Goal: Answer question/provide support

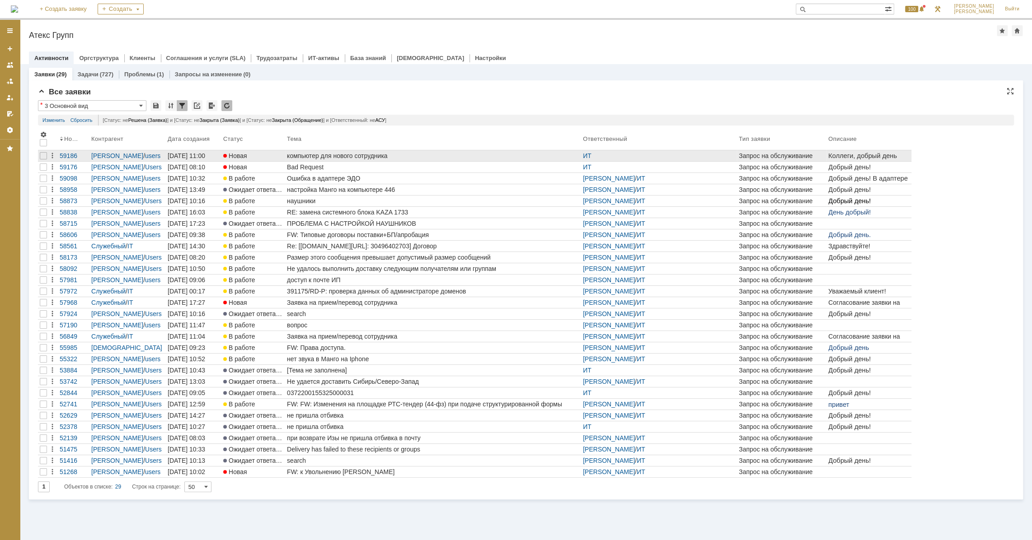
click at [340, 156] on div "компьютер для нового сотрудника" at bounding box center [433, 155] width 292 height 7
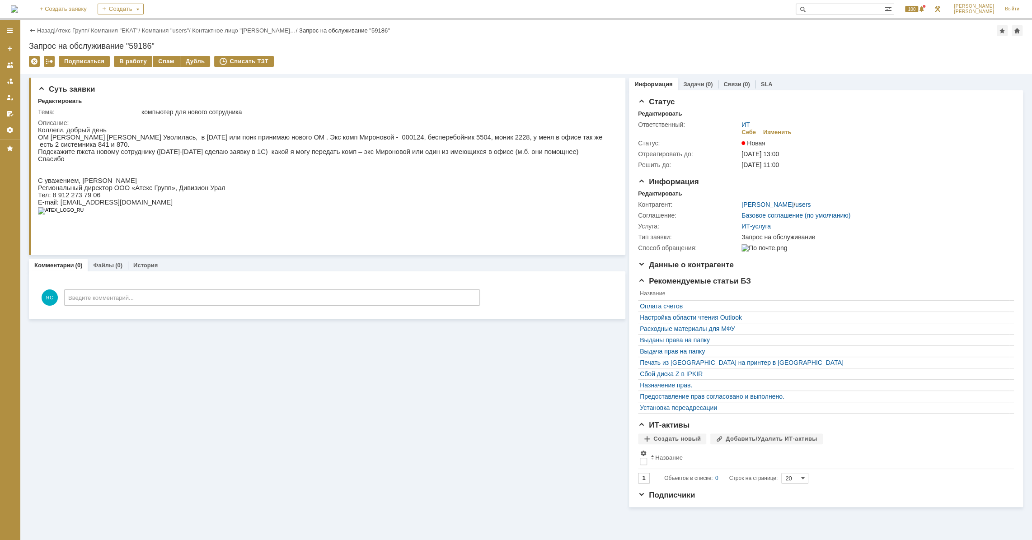
click at [153, 137] on p "ОМ [PERSON_NAME] [PERSON_NAME] Уволилась, в [DATE] или понк принимаю нового ОМ …" at bounding box center [325, 141] width 574 height 14
click at [97, 148] on p "Подскажите пжста новому сотруднику ([DATE]-[DATE] сделаю заявку в 1С) какой я м…" at bounding box center [325, 151] width 574 height 7
drag, startPoint x: 110, startPoint y: 135, endPoint x: 177, endPoint y: 138, distance: 66.9
click at [177, 138] on p "ОМ [PERSON_NAME] [PERSON_NAME] Уволилась, в [DATE] или понк принимаю нового ОМ …" at bounding box center [325, 141] width 574 height 14
click at [183, 136] on p "ОМ [PERSON_NAME] [PERSON_NAME] Уволилась, в [DATE] или понк принимаю нового ОМ …" at bounding box center [325, 141] width 574 height 14
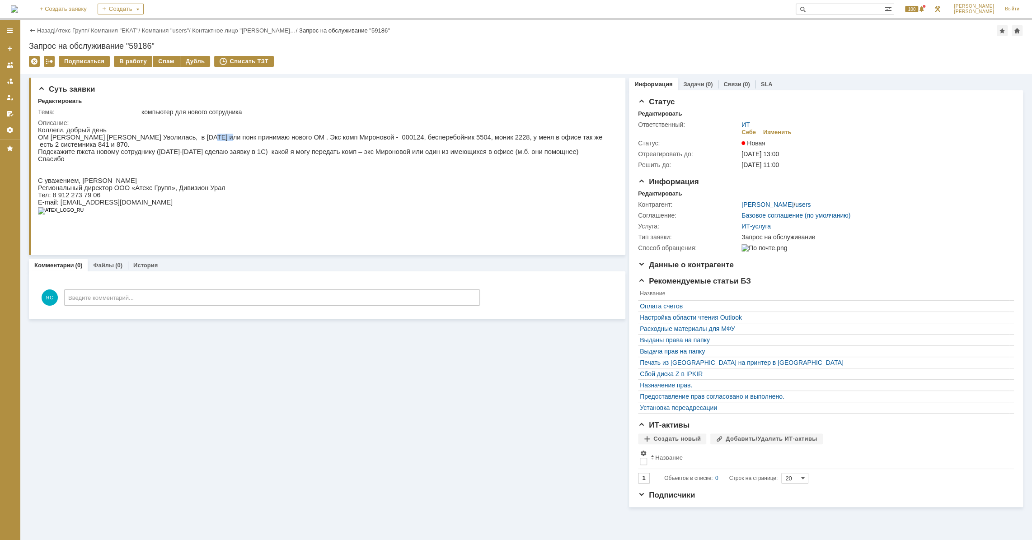
drag, startPoint x: 202, startPoint y: 139, endPoint x: 185, endPoint y: 139, distance: 17.2
click at [185, 139] on p "ОМ [PERSON_NAME] [PERSON_NAME] Уволилась, в [DATE] или понк принимаю нового ОМ …" at bounding box center [325, 141] width 574 height 14
click at [230, 140] on p "ОМ [PERSON_NAME] [PERSON_NAME] Уволилась, в [DATE] или понк принимаю нового ОМ …" at bounding box center [325, 141] width 574 height 14
click at [360, 134] on p "ОМ [PERSON_NAME] [PERSON_NAME] Уволилась, в [DATE] или понк принимаю нового ОМ …" at bounding box center [325, 141] width 574 height 14
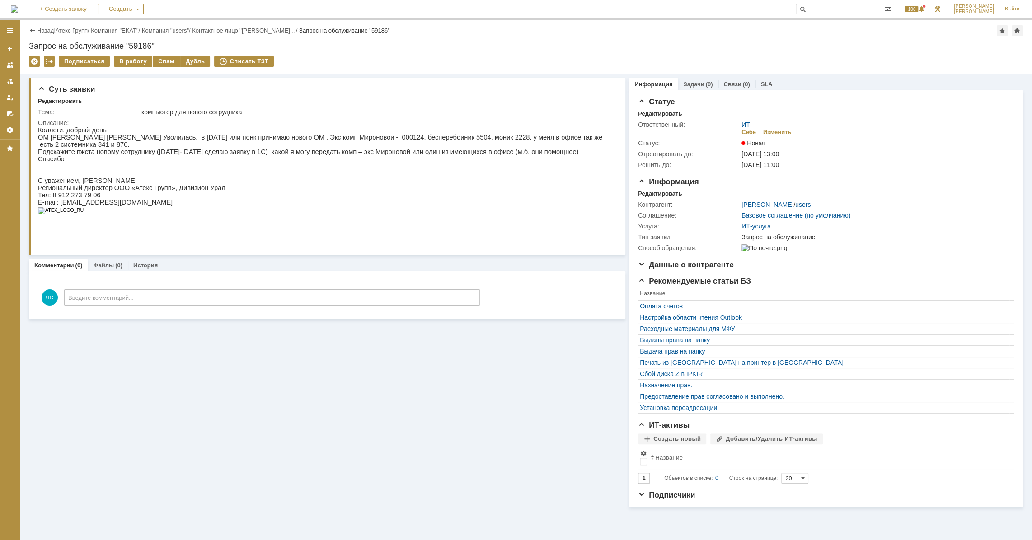
click at [224, 148] on p "Подскажите пжста новому сотруднику ([DATE]-[DATE] сделаю заявку в 1С) какой я м…" at bounding box center [325, 151] width 574 height 7
drag, startPoint x: 144, startPoint y: 141, endPoint x: 163, endPoint y: 140, distance: 19.0
click at [163, 140] on p "ОМ [PERSON_NAME] [PERSON_NAME] Уволилась, в [DATE] или понк принимаю нового ОМ …" at bounding box center [325, 141] width 574 height 14
drag, startPoint x: 164, startPoint y: 138, endPoint x: 178, endPoint y: 149, distance: 17.0
click at [164, 138] on p "ОМ [PERSON_NAME] [PERSON_NAME] Уволилась, в [DATE] или понк принимаю нового ОМ …" at bounding box center [325, 141] width 574 height 14
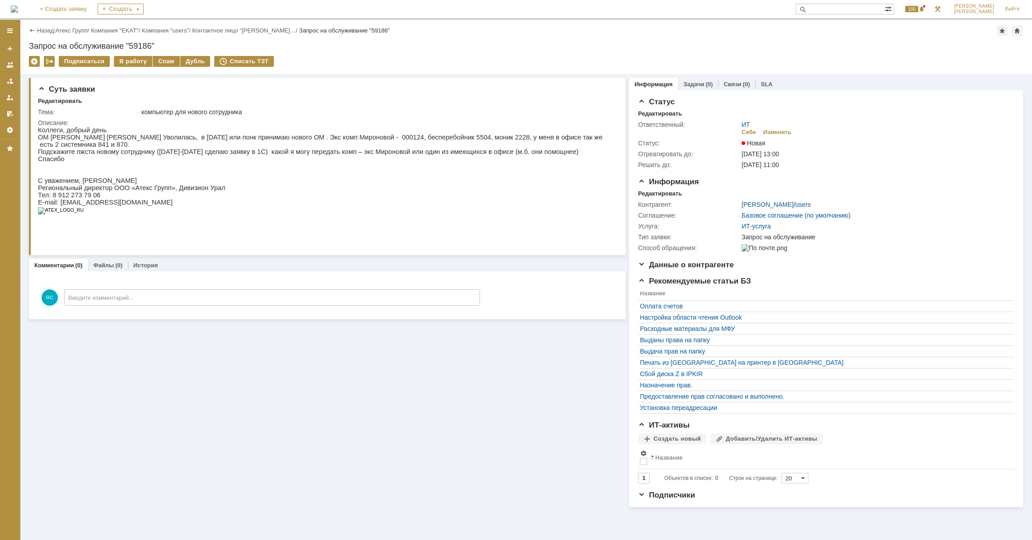
click at [178, 148] on p "Подскажите пжста новому сотруднику ([DATE]-[DATE] сделаю заявку в 1С) какой я м…" at bounding box center [325, 151] width 574 height 7
drag, startPoint x: 181, startPoint y: 139, endPoint x: 155, endPoint y: 139, distance: 26.2
click at [155, 139] on p "ОМ [PERSON_NAME] [PERSON_NAME] Уволилась, в [DATE] или понк принимаю нового ОМ …" at bounding box center [325, 141] width 574 height 14
click at [254, 127] on p "Коллеги, добрый день" at bounding box center [325, 129] width 574 height 7
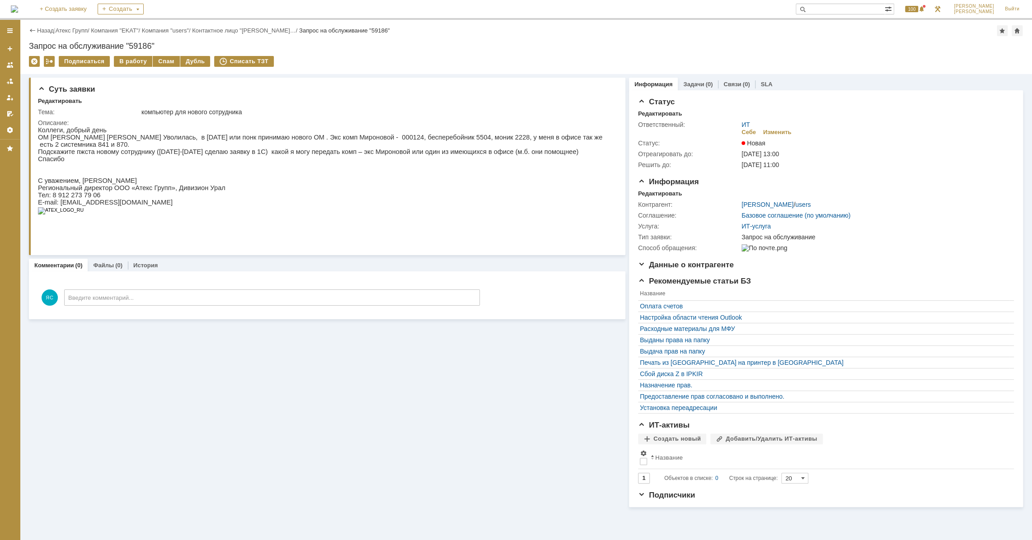
drag, startPoint x: 470, startPoint y: 126, endPoint x: 474, endPoint y: 128, distance: 4.9
click at [470, 126] on p "Коллеги, добрый день" at bounding box center [325, 129] width 574 height 7
drag, startPoint x: 538, startPoint y: 140, endPoint x: 572, endPoint y: 140, distance: 33.4
click at [572, 140] on p "ОМ [PERSON_NAME] [PERSON_NAME] Уволилась, в [DATE] или понк принимаю нового ОМ …" at bounding box center [325, 141] width 574 height 14
click at [562, 140] on p "ОМ [PERSON_NAME] [PERSON_NAME] Уволилась, в [DATE] или понк принимаю нового ОМ …" at bounding box center [325, 141] width 574 height 14
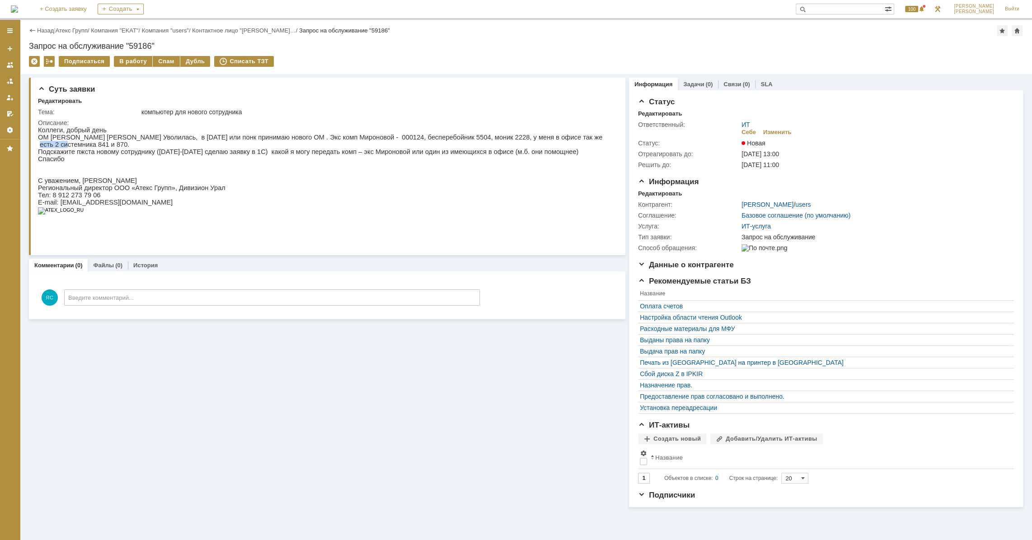
click at [568, 137] on p "ОМ [PERSON_NAME] [PERSON_NAME] Уволилась, в [DATE] или понк принимаю нового ОМ …" at bounding box center [325, 141] width 574 height 14
drag, startPoint x: 558, startPoint y: 138, endPoint x: 575, endPoint y: 137, distance: 17.6
click at [575, 137] on p "ОМ [PERSON_NAME] [PERSON_NAME] Уволилась, в [DATE] или понк принимаю нового ОМ …" at bounding box center [325, 141] width 574 height 14
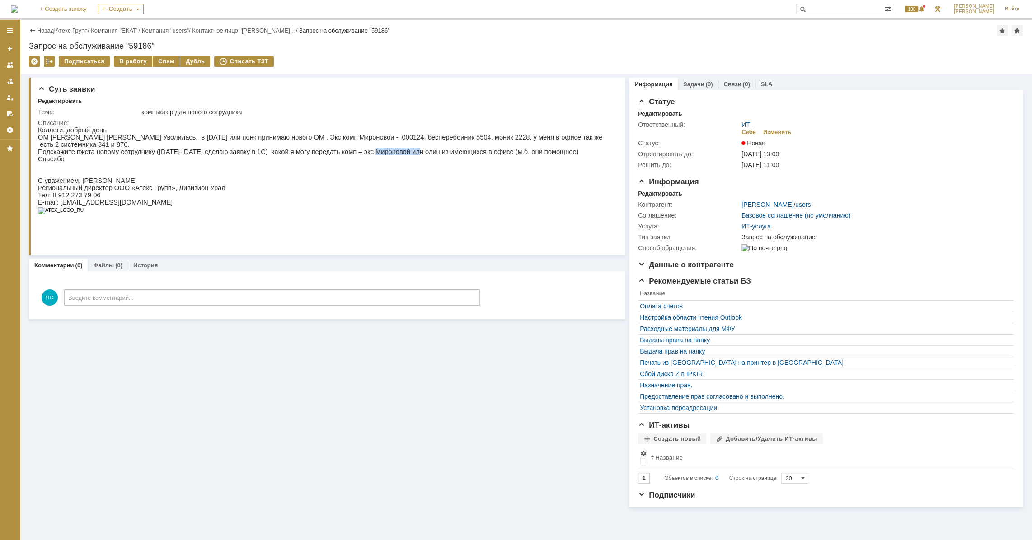
drag, startPoint x: 346, startPoint y: 143, endPoint x: 386, endPoint y: 143, distance: 39.8
click at [385, 148] on p "Подскажите пжста новому сотруднику ([DATE]-[DATE] сделаю заявку в 1С) какой я м…" at bounding box center [325, 151] width 574 height 7
click at [399, 148] on p "Подскажите пжста новому сотруднику ([DATE]-[DATE] сделаю заявку в 1С) какой я м…" at bounding box center [325, 151] width 574 height 7
drag, startPoint x: 404, startPoint y: 136, endPoint x: 416, endPoint y: 138, distance: 11.9
click at [416, 138] on p "ОМ [PERSON_NAME] [PERSON_NAME] Уволилась, в [DATE] или понк принимаю нового ОМ …" at bounding box center [325, 141] width 574 height 14
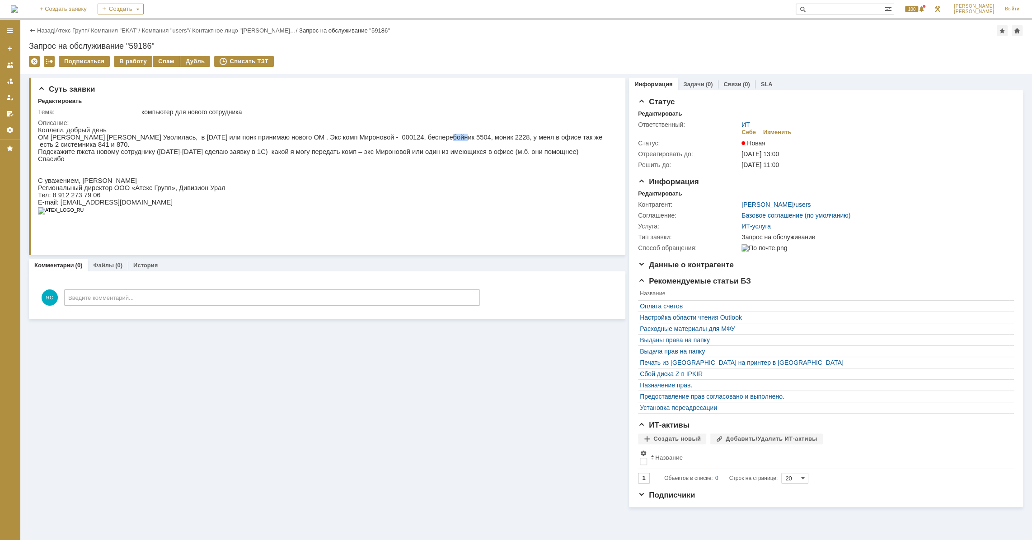
click at [416, 138] on p "ОМ [PERSON_NAME] [PERSON_NAME] Уволилась, в [DATE] или понк принимаю нового ОМ …" at bounding box center [325, 141] width 574 height 14
drag, startPoint x: 319, startPoint y: 138, endPoint x: 338, endPoint y: 138, distance: 18.5
click at [338, 138] on p "ОМ [PERSON_NAME] [PERSON_NAME] Уволилась, в [DATE] или понк принимаю нового ОМ …" at bounding box center [325, 141] width 574 height 14
drag, startPoint x: 470, startPoint y: 139, endPoint x: 504, endPoint y: 141, distance: 34.0
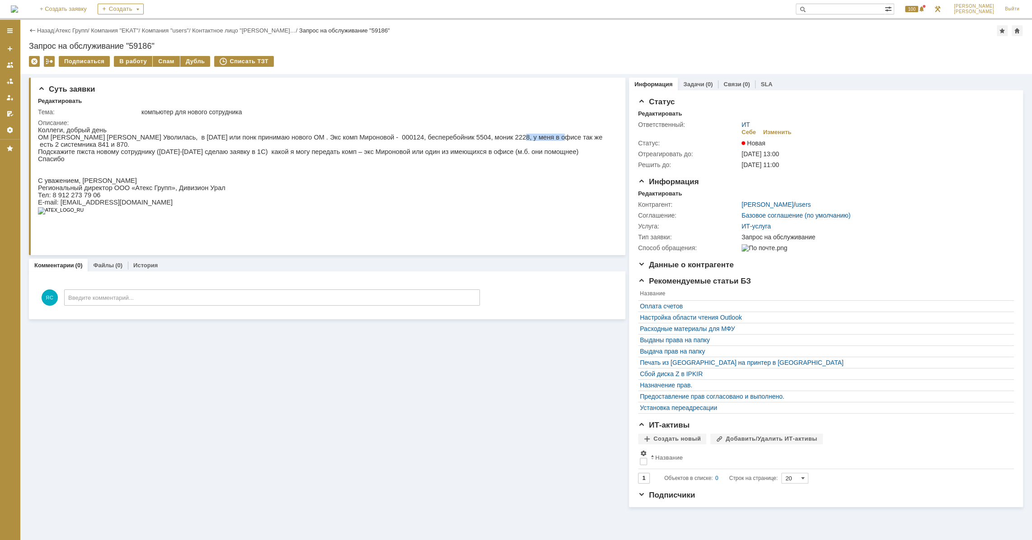
click at [504, 141] on p "ОМ [PERSON_NAME] [PERSON_NAME] Уволилась, в [DATE] или понк принимаю нового ОМ …" at bounding box center [325, 141] width 574 height 14
drag, startPoint x: 526, startPoint y: 142, endPoint x: 533, endPoint y: 143, distance: 7.8
click at [527, 148] on p "Подскажите пжста новому сотруднику ([DATE]-[DATE] сделаю заявку в 1С) какой я м…" at bounding box center [325, 151] width 574 height 7
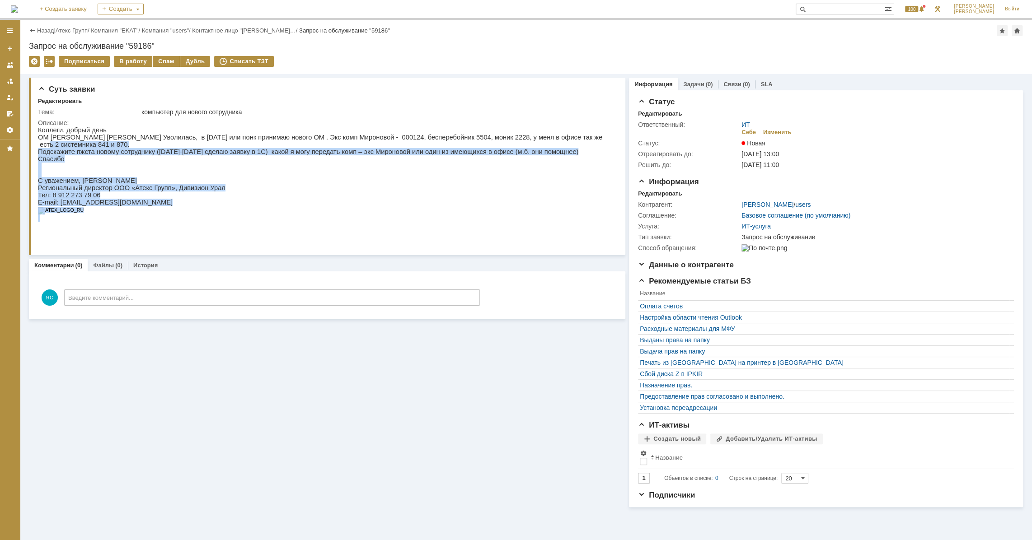
drag, startPoint x: 550, startPoint y: 138, endPoint x: 579, endPoint y: 139, distance: 28.9
click at [579, 139] on html "Коллеги, добрый день ОМ [PERSON_NAME] [PERSON_NAME] Уволилась, в [DATE] или пон…" at bounding box center [325, 173] width 574 height 95
click at [519, 148] on p "Подскажите пжста новому сотруднику ([DATE]-[DATE] сделаю заявку в 1С) какой я м…" at bounding box center [325, 151] width 574 height 7
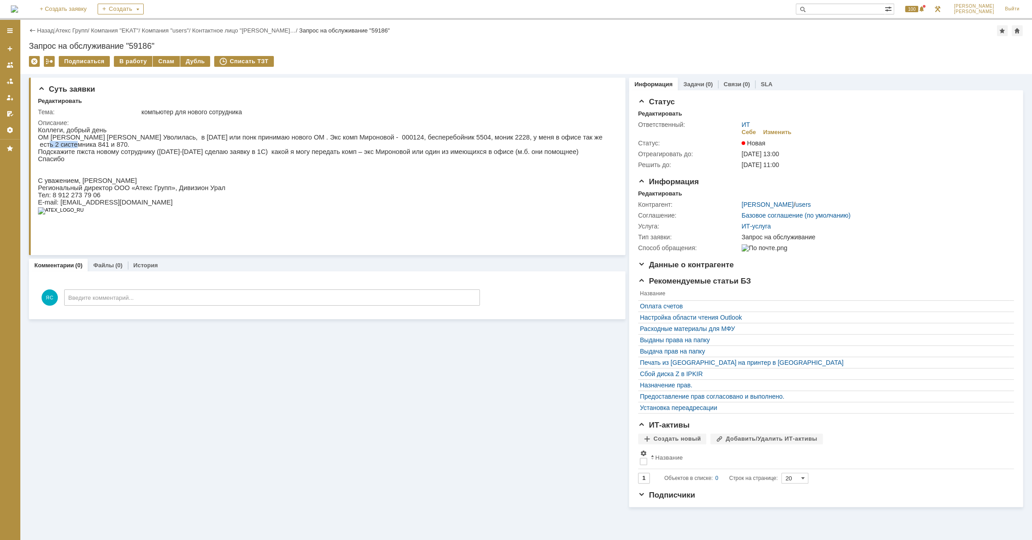
drag, startPoint x: 552, startPoint y: 138, endPoint x: 575, endPoint y: 140, distance: 24.0
click at [575, 140] on p "ОМ [PERSON_NAME] [PERSON_NAME] Уволилась, в [DATE] или понк принимаю нового ОМ …" at bounding box center [325, 141] width 574 height 14
copy p "841 и 870"
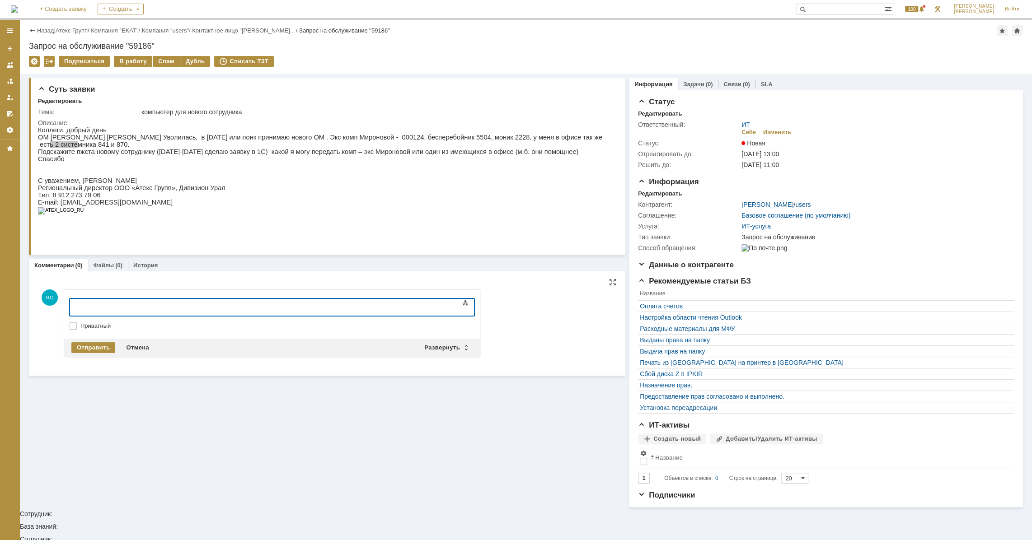
click at [138, 307] on div at bounding box center [143, 306] width 128 height 7
drag, startPoint x: 109, startPoint y: 304, endPoint x: 93, endPoint y: 301, distance: 16.5
click at [93, 301] on body "Эти" at bounding box center [143, 306] width 136 height 15
click at [75, 303] on html "Эти" at bounding box center [143, 306] width 136 height 15
drag, startPoint x: 312, startPoint y: 137, endPoint x: 331, endPoint y: 139, distance: 18.7
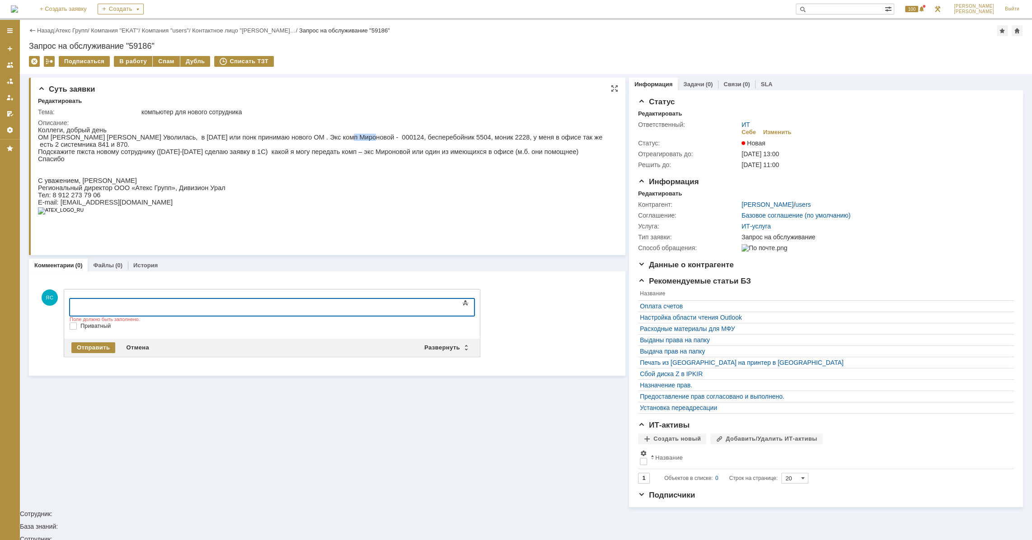
click at [331, 139] on p "ОМ [PERSON_NAME] [PERSON_NAME] Уволилась, в [DATE] или понк принимаю нового ОМ …" at bounding box center [325, 141] width 574 height 14
copy p "000124"
click at [118, 302] on body at bounding box center [143, 306] width 136 height 15
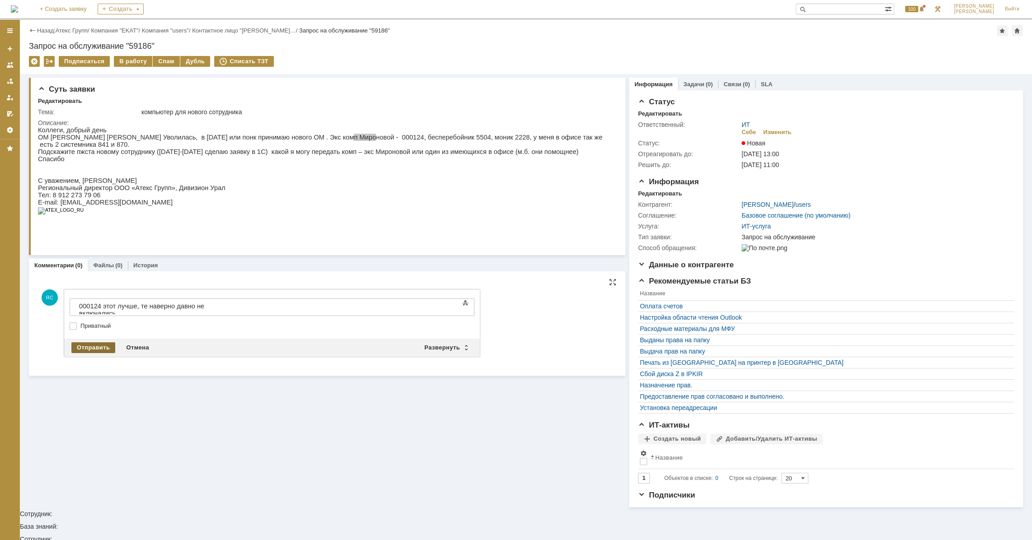
click at [97, 350] on div "Отправить" at bounding box center [93, 347] width 44 height 11
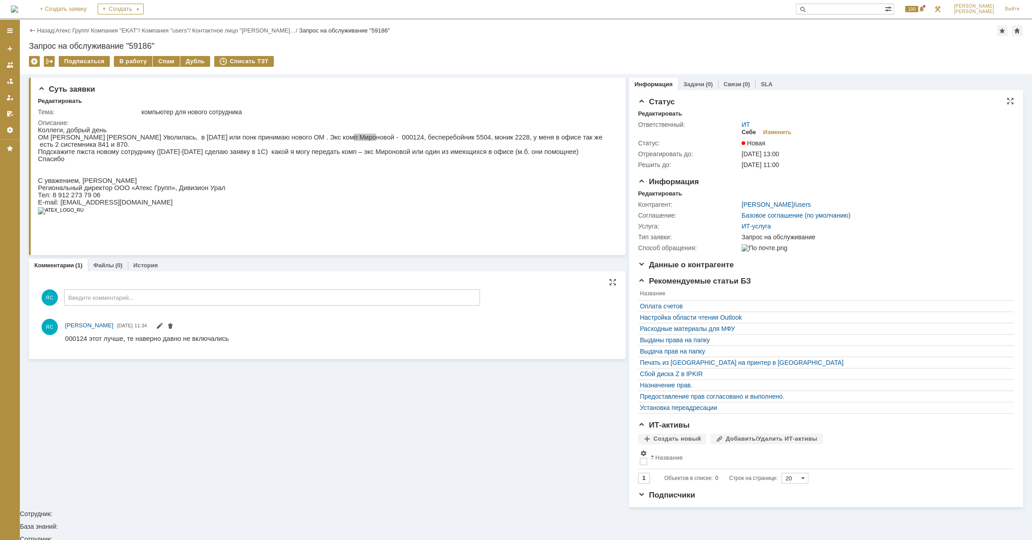
click at [745, 133] on div "Себе" at bounding box center [748, 132] width 14 height 7
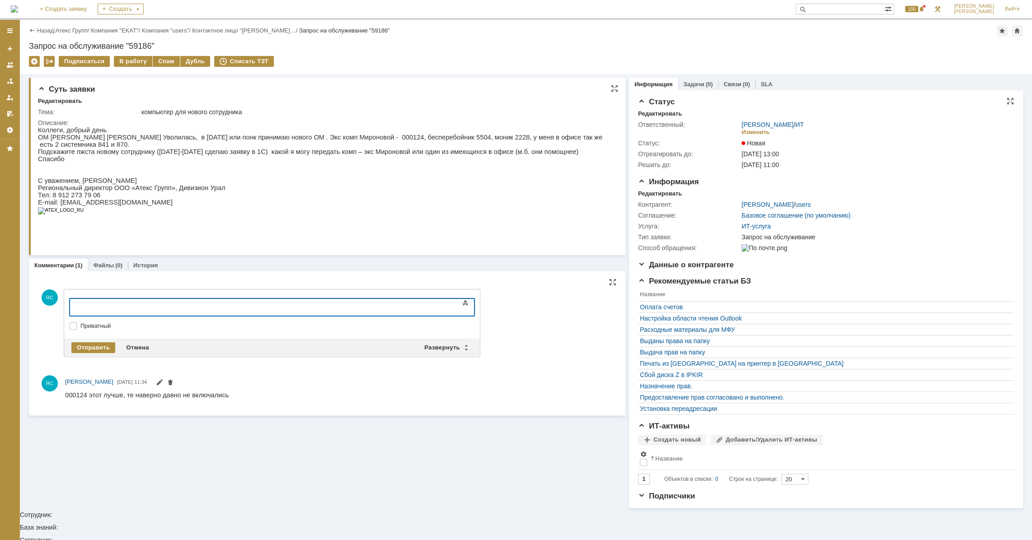
click at [428, 141] on p "ОМ [PERSON_NAME] [PERSON_NAME] Уволилась, в [DATE] или понк принимаю нового ОМ …" at bounding box center [325, 141] width 574 height 14
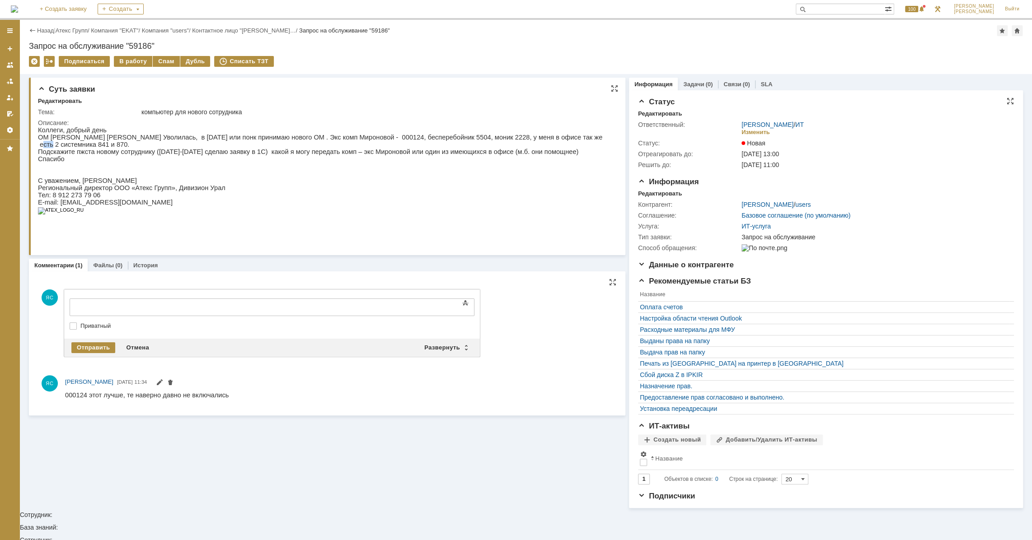
click at [552, 136] on p "ОМ [PERSON_NAME] [PERSON_NAME] Уволилась, в [DATE] или понк принимаю нового ОМ …" at bounding box center [325, 141] width 574 height 14
drag, startPoint x: 552, startPoint y: 136, endPoint x: 395, endPoint y: 132, distance: 157.3
click at [552, 136] on p "ОМ [PERSON_NAME] [PERSON_NAME] Уволилась, в [DATE] или понк принимаю нового ОМ …" at bounding box center [325, 141] width 574 height 14
drag, startPoint x: 144, startPoint y: 138, endPoint x: 150, endPoint y: 139, distance: 6.9
click at [150, 139] on p "ОМ [PERSON_NAME] [PERSON_NAME] Уволилась, в [DATE] или понк принимаю нового ОМ …" at bounding box center [325, 141] width 574 height 14
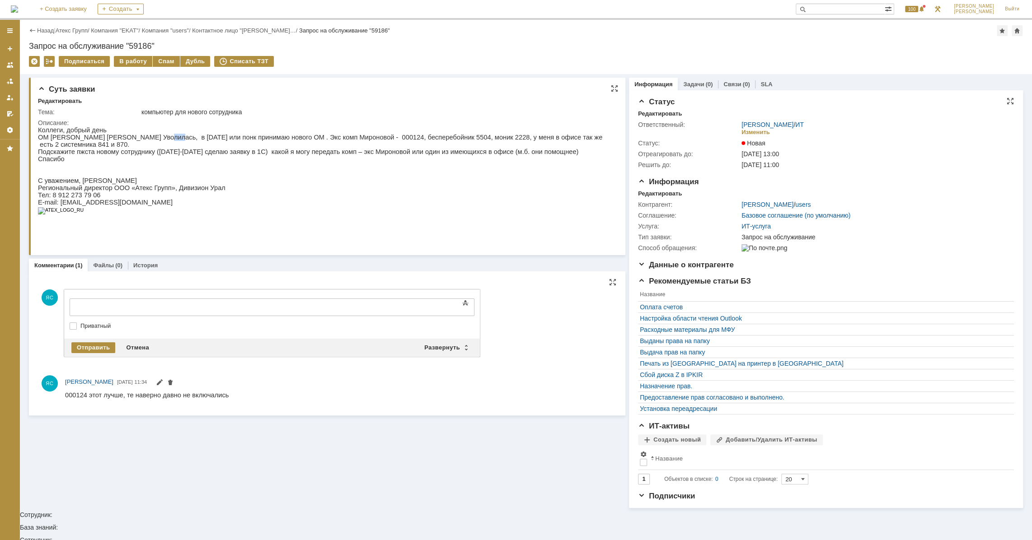
click at [151, 139] on p "ОМ [PERSON_NAME] [PERSON_NAME] Уволилась, в [DATE] или понк принимаю нового ОМ …" at bounding box center [325, 141] width 574 height 14
drag, startPoint x: 124, startPoint y: 143, endPoint x: 156, endPoint y: 143, distance: 32.1
click at [156, 148] on p "Подскажите пжста новому сотруднику ([DATE]-[DATE] сделаю заявку в 1С) какой я м…" at bounding box center [325, 151] width 574 height 7
drag, startPoint x: 156, startPoint y: 142, endPoint x: 158, endPoint y: 206, distance: 64.2
click at [156, 148] on p "Подскажите пжста новому сотруднику ([DATE]-[DATE] сделаю заявку в 1С) какой я м…" at bounding box center [325, 151] width 574 height 7
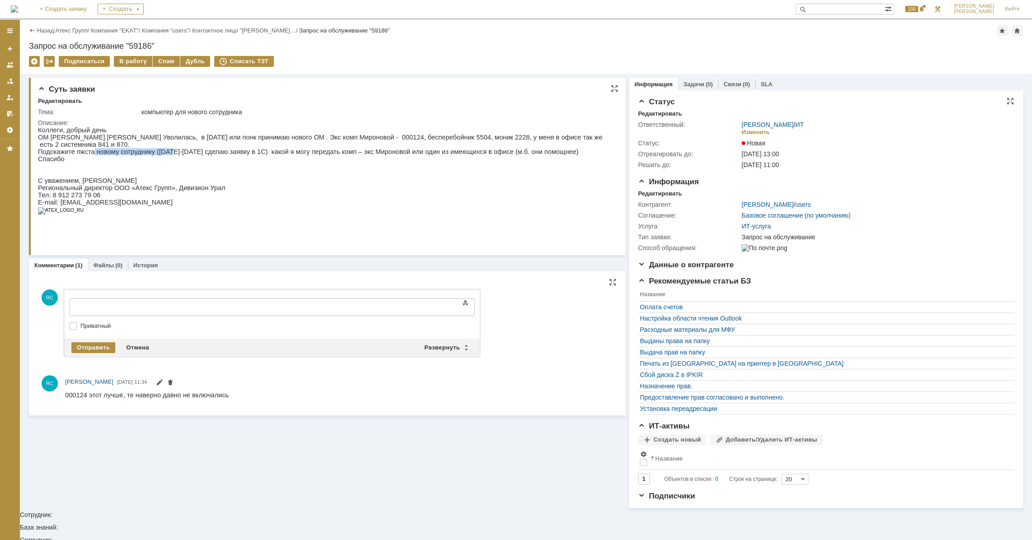
drag, startPoint x: 89, startPoint y: 142, endPoint x: 163, endPoint y: 142, distance: 73.6
click at [163, 148] on p "Подскажите пжста новому сотруднику ([DATE]-[DATE] сделаю заявку в 1С) какой я м…" at bounding box center [325, 151] width 574 height 7
click at [164, 148] on p "Подскажите пжста новому сотруднику ([DATE]-[DATE] сделаю заявку в 1С) какой я м…" at bounding box center [325, 151] width 574 height 7
drag, startPoint x: 333, startPoint y: 144, endPoint x: 393, endPoint y: 145, distance: 60.1
click at [387, 148] on p "Подскажите пжста новому сотруднику ([DATE]-[DATE] сделаю заявку в 1С) какой я м…" at bounding box center [325, 151] width 574 height 7
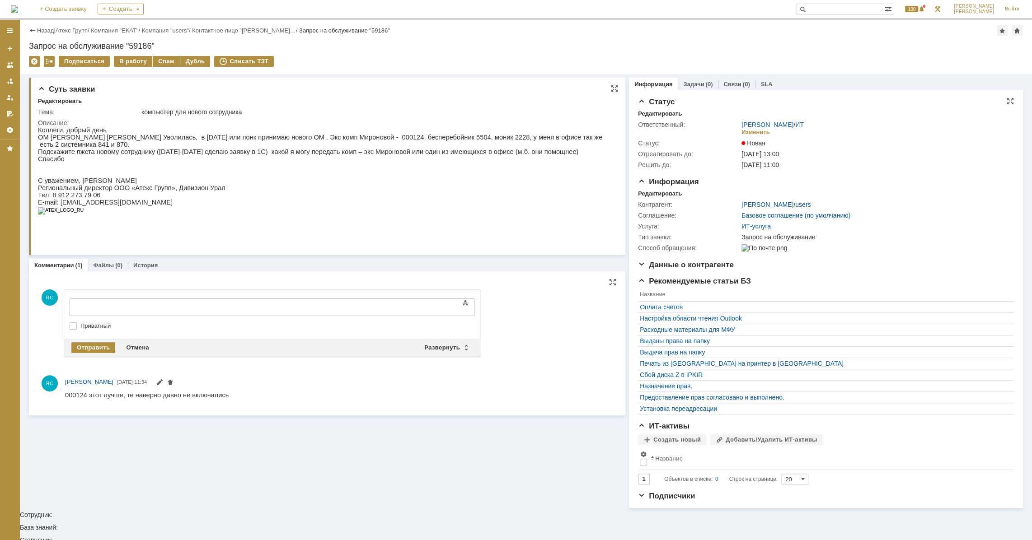
click at [411, 148] on p "Подскажите пжста новому сотруднику ([DATE]-[DATE] сделаю заявку в 1С) какой я м…" at bounding box center [325, 151] width 574 height 7
click at [477, 148] on p "Подскажите пжста новому сотруднику ([DATE]-[DATE] сделаю заявку в 1С) какой я м…" at bounding box center [325, 151] width 574 height 7
click at [421, 148] on p "Подскажите пжста новому сотруднику ([DATE]-[DATE] сделаю заявку в 1С) какой я м…" at bounding box center [325, 151] width 574 height 7
drag, startPoint x: 466, startPoint y: 139, endPoint x: 502, endPoint y: 140, distance: 36.6
click at [502, 140] on p "ОМ [PERSON_NAME] [PERSON_NAME] Уволилась, в [DATE] или понк принимаю нового ОМ …" at bounding box center [325, 141] width 574 height 14
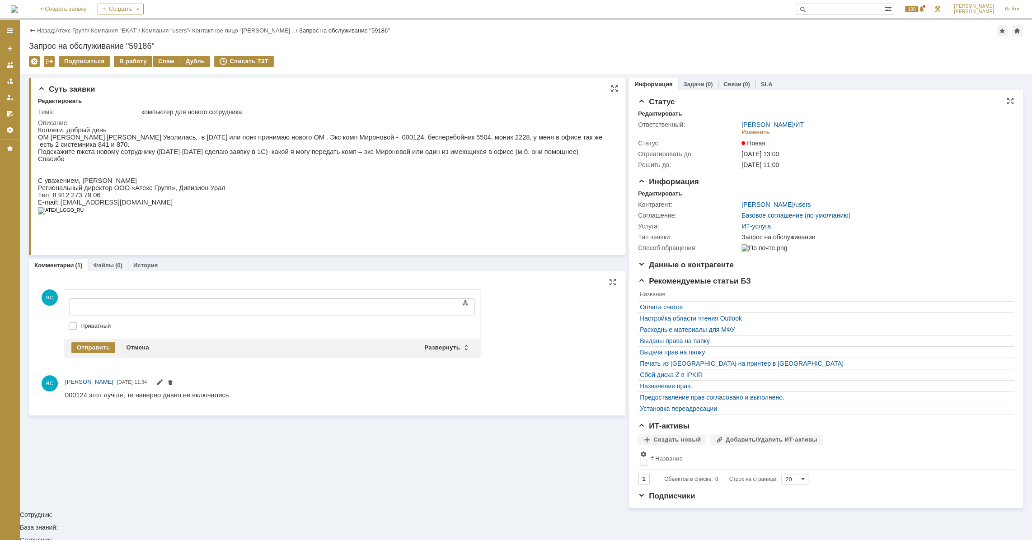
click at [519, 140] on p "ОМ [PERSON_NAME] [PERSON_NAME] Уволилась, в [DATE] или понк принимаю нового ОМ …" at bounding box center [325, 141] width 574 height 14
drag, startPoint x: 532, startPoint y: 139, endPoint x: 512, endPoint y: 138, distance: 19.4
click at [512, 138] on p "ОМ [PERSON_NAME] [PERSON_NAME] Уволилась, в [DATE] или понк принимаю нового ОМ …" at bounding box center [325, 141] width 574 height 14
drag, startPoint x: 375, startPoint y: 143, endPoint x: 354, endPoint y: 143, distance: 21.2
click at [374, 148] on p "Подскажите пжста новому сотруднику ([DATE]-[DATE] сделаю заявку в 1С) какой я м…" at bounding box center [325, 151] width 574 height 7
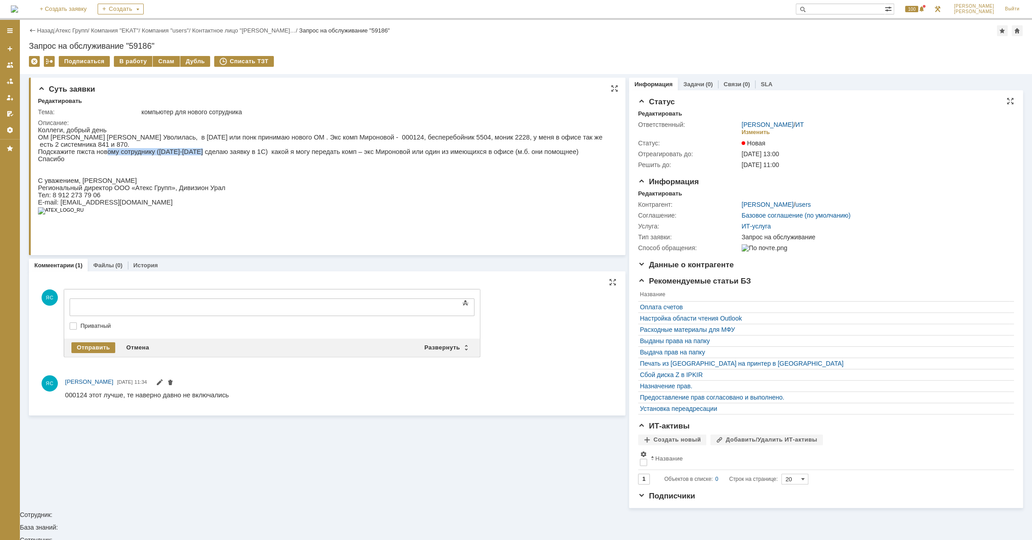
drag, startPoint x: 102, startPoint y: 147, endPoint x: 189, endPoint y: 147, distance: 87.2
click at [189, 148] on p "Подскажите пжста новому сотруднику ([DATE]-[DATE] сделаю заявку в 1С) какой я м…" at bounding box center [325, 151] width 574 height 7
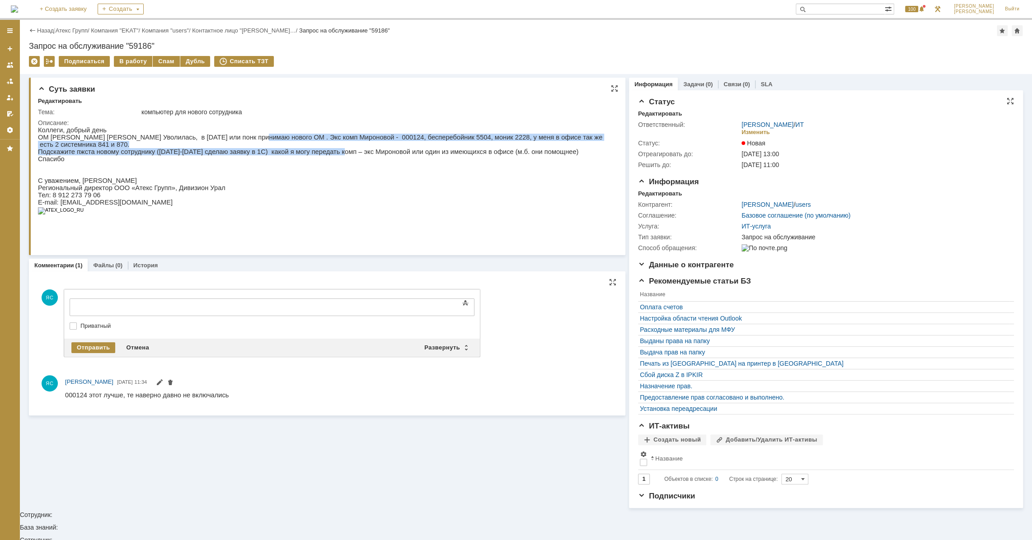
drag, startPoint x: 237, startPoint y: 140, endPoint x: 318, endPoint y: 145, distance: 80.6
click at [318, 145] on div "Коллеги, добрый день ОМ [PERSON_NAME] [PERSON_NAME] Уволилась, в [DATE] или пон…" at bounding box center [325, 173] width 574 height 95
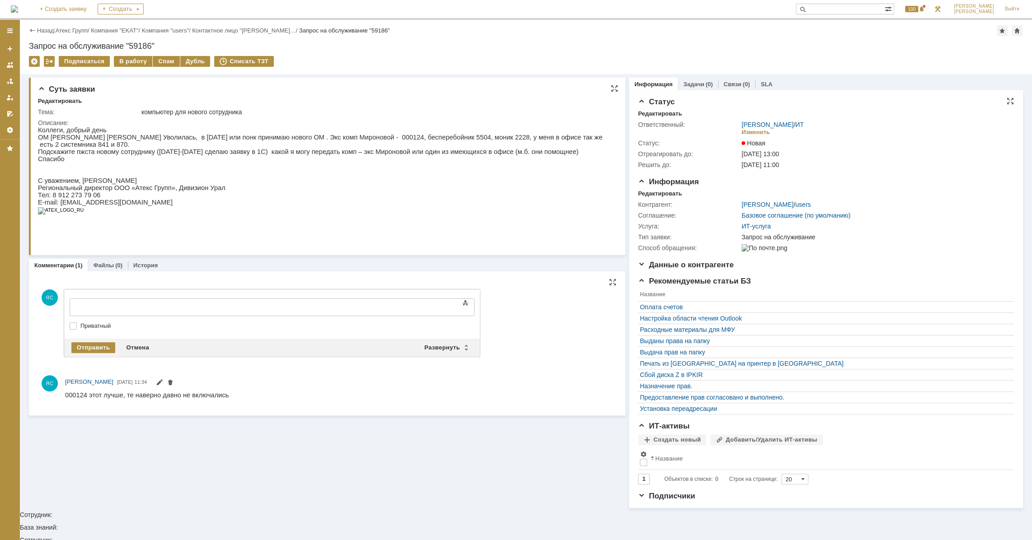
click at [321, 148] on p "Подскажите пжста новому сотруднику ([DATE]-[DATE] сделаю заявку в 1С) какой я м…" at bounding box center [325, 151] width 574 height 7
drag, startPoint x: 398, startPoint y: 145, endPoint x: 357, endPoint y: 145, distance: 41.1
click at [357, 148] on p "Подскажите пжста новому сотруднику ([DATE]-[DATE] сделаю заявку в 1С) какой я м…" at bounding box center [325, 151] width 574 height 7
drag, startPoint x: 304, startPoint y: 145, endPoint x: 370, endPoint y: 147, distance: 65.5
click at [305, 148] on p "Подскажите пжста новому сотруднику ([DATE]-[DATE] сделаю заявку в 1С) какой я м…" at bounding box center [325, 151] width 574 height 7
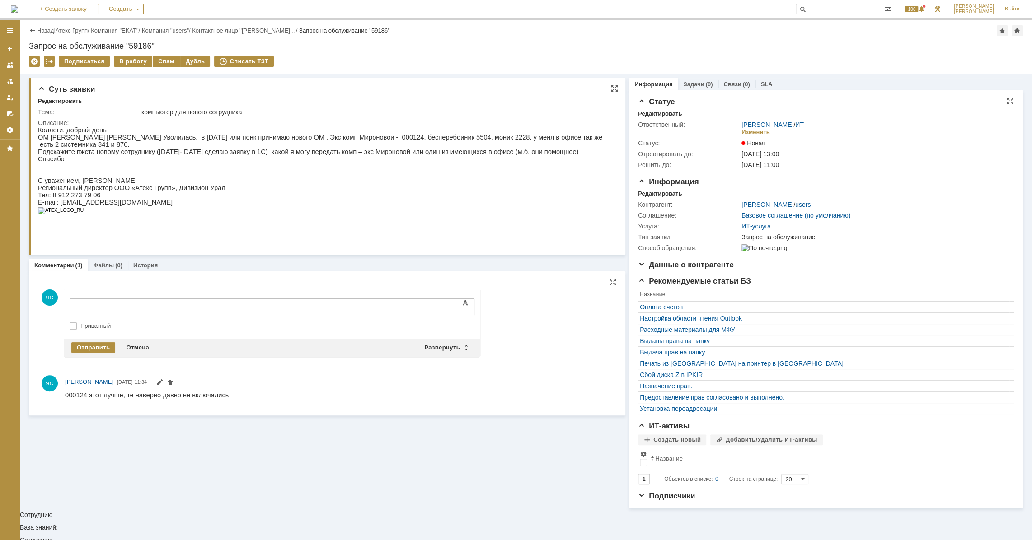
drag, startPoint x: 368, startPoint y: 149, endPoint x: 381, endPoint y: 149, distance: 13.6
click at [381, 149] on p "Подскажите пжста новому сотруднику ([DATE]-[DATE] сделаю заявку в 1С) какой я м…" at bounding box center [325, 151] width 574 height 7
drag, startPoint x: 413, startPoint y: 147, endPoint x: 377, endPoint y: 147, distance: 36.1
click at [377, 148] on p "Подскажите пжста новому сотруднику ([DATE]-[DATE] сделаю заявку в 1С) какой я м…" at bounding box center [325, 151] width 574 height 7
click at [348, 148] on p "Подскажите пжста новому сотруднику ([DATE]-[DATE] сделаю заявку в 1С) какой я м…" at bounding box center [325, 151] width 574 height 7
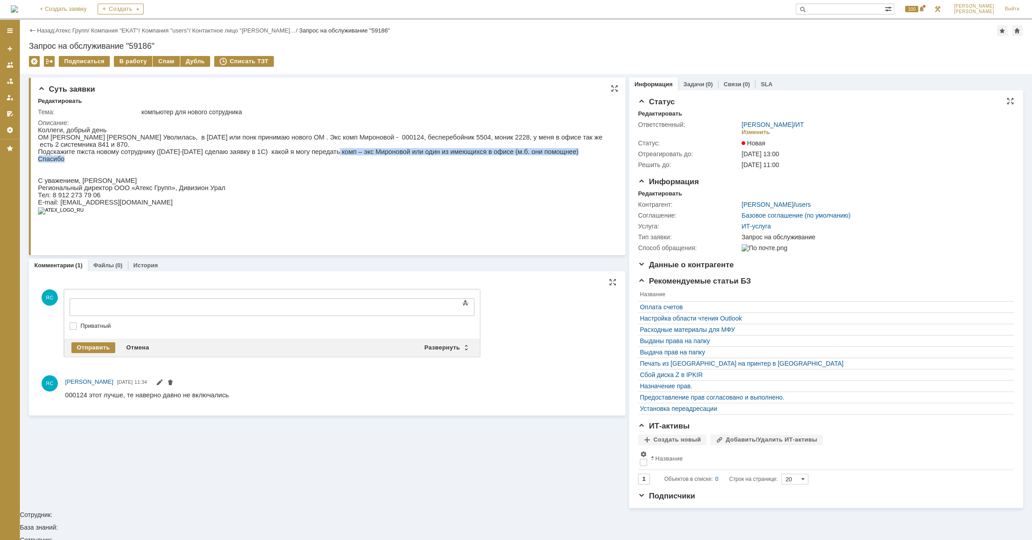
drag, startPoint x: 291, startPoint y: 151, endPoint x: 313, endPoint y: 148, distance: 22.4
click at [313, 148] on div "Коллеги, добрый день ОМ [PERSON_NAME] [PERSON_NAME] Уволилась, в [DATE] или пон…" at bounding box center [325, 173] width 574 height 95
click at [295, 148] on p "Подскажите пжста новому сотруднику ([DATE]-[DATE] сделаю заявку в 1С) какой я м…" at bounding box center [325, 151] width 574 height 7
drag, startPoint x: 347, startPoint y: 145, endPoint x: 371, endPoint y: 146, distance: 24.0
click at [371, 148] on p "Подскажите пжста новому сотруднику ([DATE]-[DATE] сделаю заявку в 1С) какой я м…" at bounding box center [325, 151] width 574 height 7
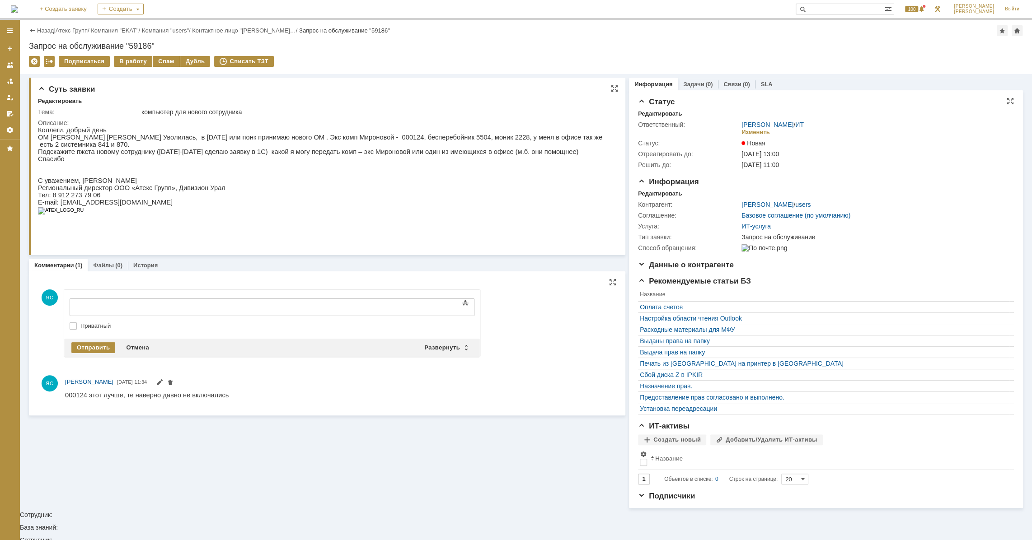
click at [398, 148] on p "Подскажите пжста новому сотруднику ([DATE]-[DATE] сделаю заявку в 1С) какой я м…" at bounding box center [325, 151] width 574 height 7
drag, startPoint x: 415, startPoint y: 147, endPoint x: 402, endPoint y: 147, distance: 12.6
click at [402, 148] on p "Подскажите пжста новому сотруднику ([DATE]-[DATE] сделаю заявку в 1С) какой я м…" at bounding box center [325, 151] width 574 height 7
click at [390, 155] on p "Спасибо" at bounding box center [325, 158] width 574 height 7
drag, startPoint x: 385, startPoint y: 147, endPoint x: 411, endPoint y: 149, distance: 25.8
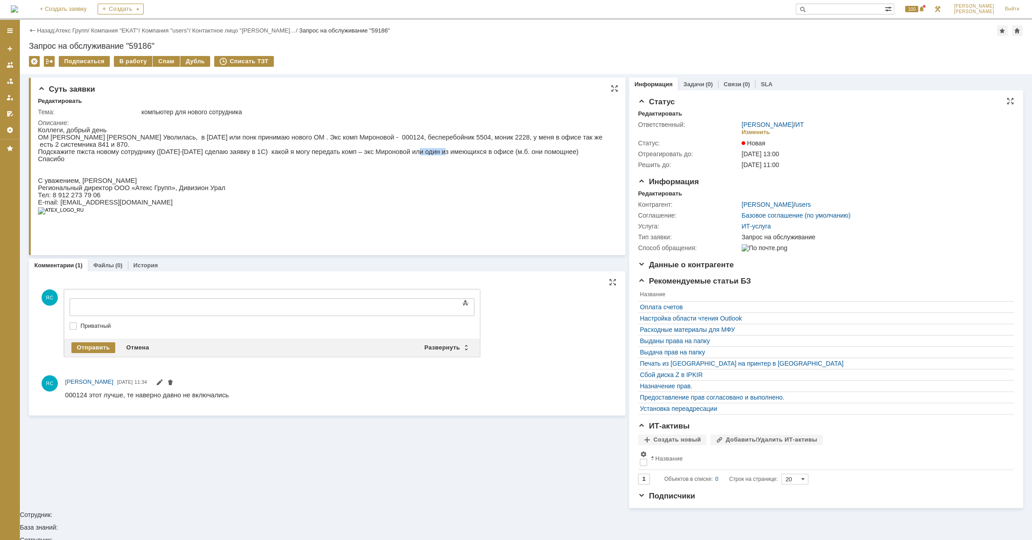
click at [411, 149] on p "Подскажите пжста новому сотруднику ([DATE]-[DATE] сделаю заявку в 1С) какой я м…" at bounding box center [325, 151] width 574 height 7
click at [483, 149] on p "Подскажите пжста новому сотруднику ([DATE]-[DATE] сделаю заявку в 1С) какой я м…" at bounding box center [325, 151] width 574 height 7
drag, startPoint x: 216, startPoint y: 144, endPoint x: 242, endPoint y: 146, distance: 25.8
click at [242, 148] on p "Подскажите пжста новому сотруднику ([DATE]-[DATE] сделаю заявку в 1С) какой я м…" at bounding box center [325, 151] width 574 height 7
click at [133, 155] on p "Спасибо" at bounding box center [325, 158] width 574 height 7
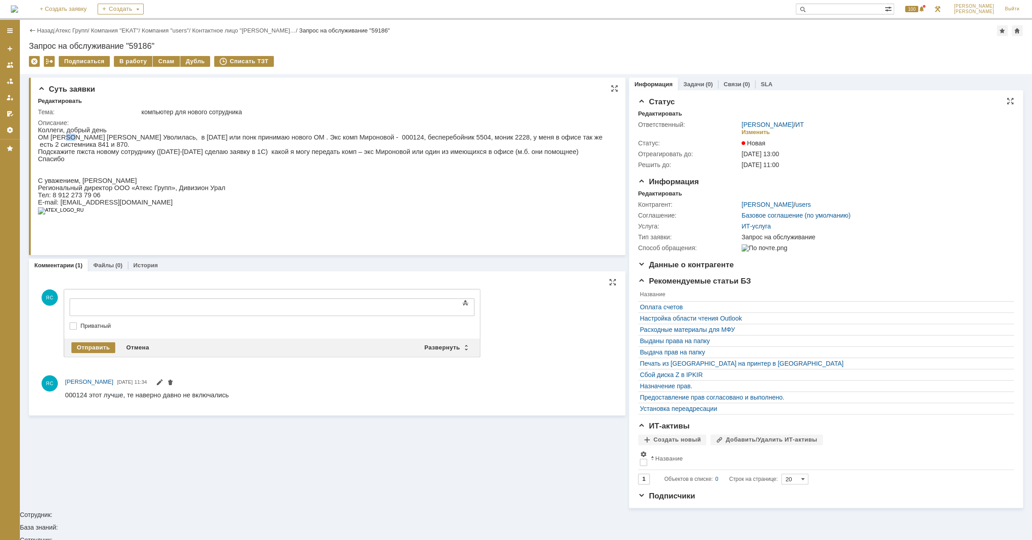
drag, startPoint x: 65, startPoint y: 137, endPoint x: 72, endPoint y: 138, distance: 6.4
click at [72, 138] on p "ОМ [PERSON_NAME] [PERSON_NAME] Уволилась, в [DATE] или понк принимаю нового ОМ …" at bounding box center [325, 141] width 574 height 14
click at [97, 148] on p "Подскажите пжста новому сотруднику ([DATE]-[DATE] сделаю заявку в 1С) какой я м…" at bounding box center [325, 151] width 574 height 7
drag, startPoint x: 84, startPoint y: 138, endPoint x: 65, endPoint y: 136, distance: 18.6
click at [65, 136] on p "ОМ [PERSON_NAME] [PERSON_NAME] Уволилась, в [DATE] или понк принимаю нового ОМ …" at bounding box center [325, 141] width 574 height 14
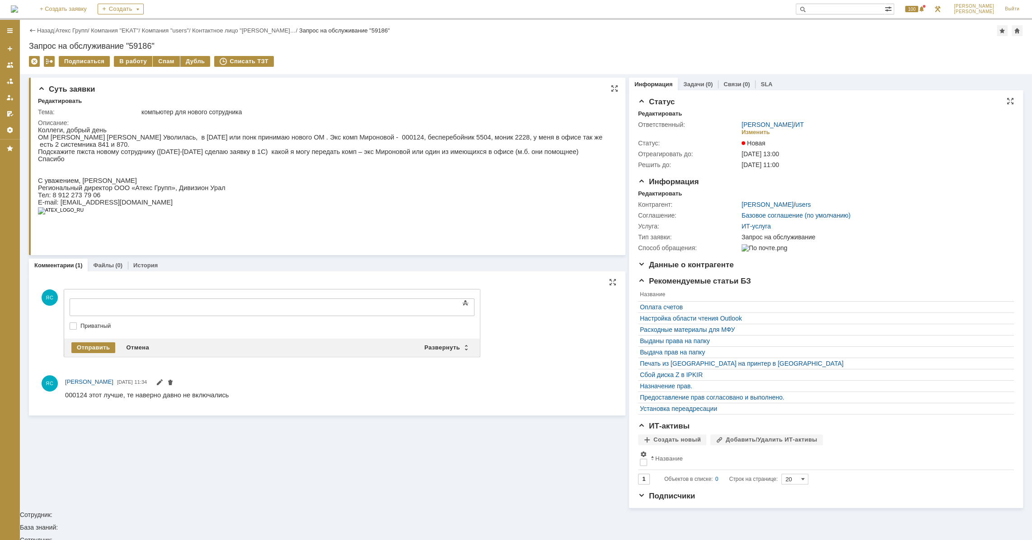
click at [55, 148] on p "Подскажите пжста новому сотруднику ([DATE]-[DATE] сделаю заявку в 1С) какой я м…" at bounding box center [325, 151] width 574 height 7
click at [133, 65] on div "В работу" at bounding box center [133, 61] width 38 height 11
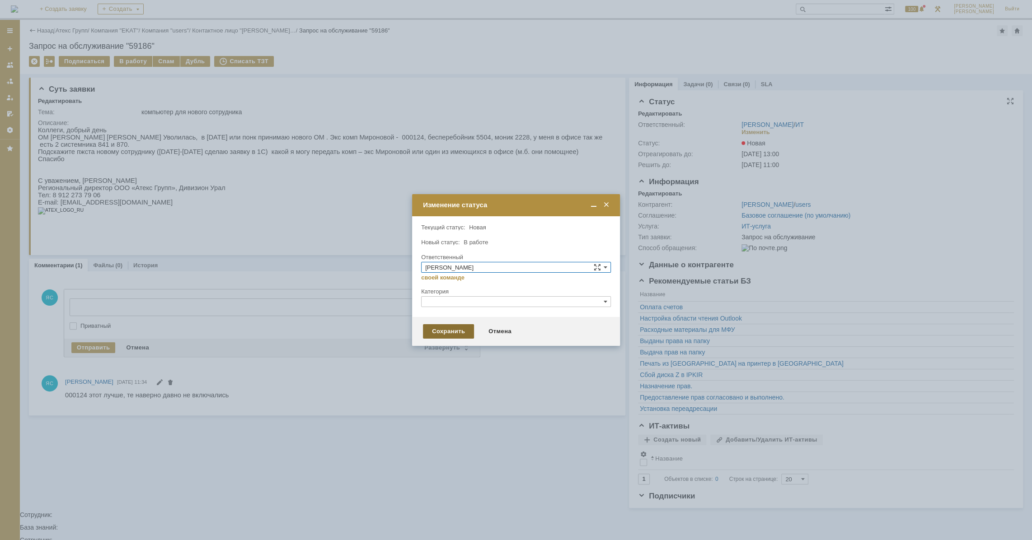
click at [444, 332] on div "Сохранить" at bounding box center [448, 331] width 51 height 14
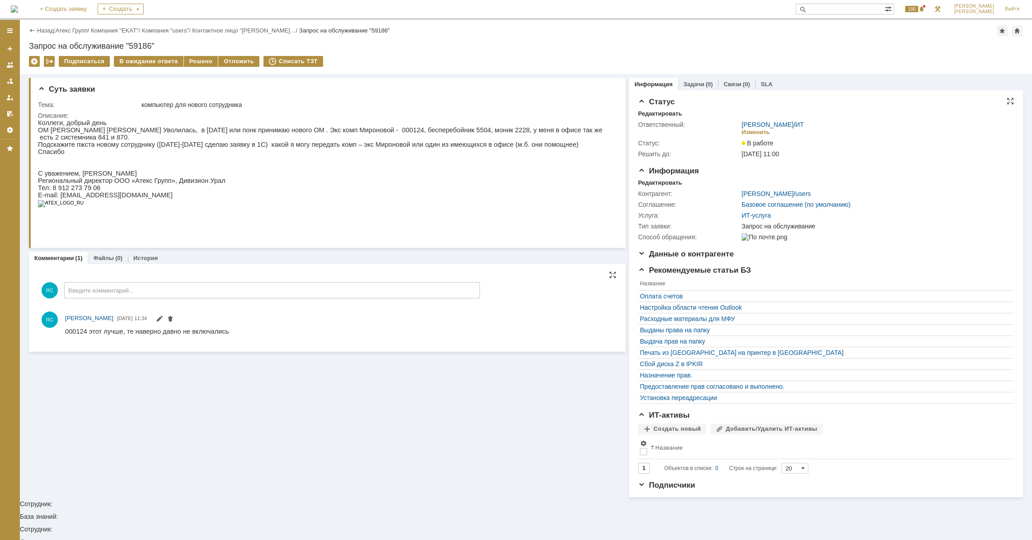
click at [78, 26] on div "Назад | Атекс Групп / Компания "EKAT" / Компания "users" / Контактное лицо "[PE…" at bounding box center [526, 47] width 1012 height 54
click at [78, 27] on link "Атекс Групп" at bounding box center [72, 30] width 32 height 7
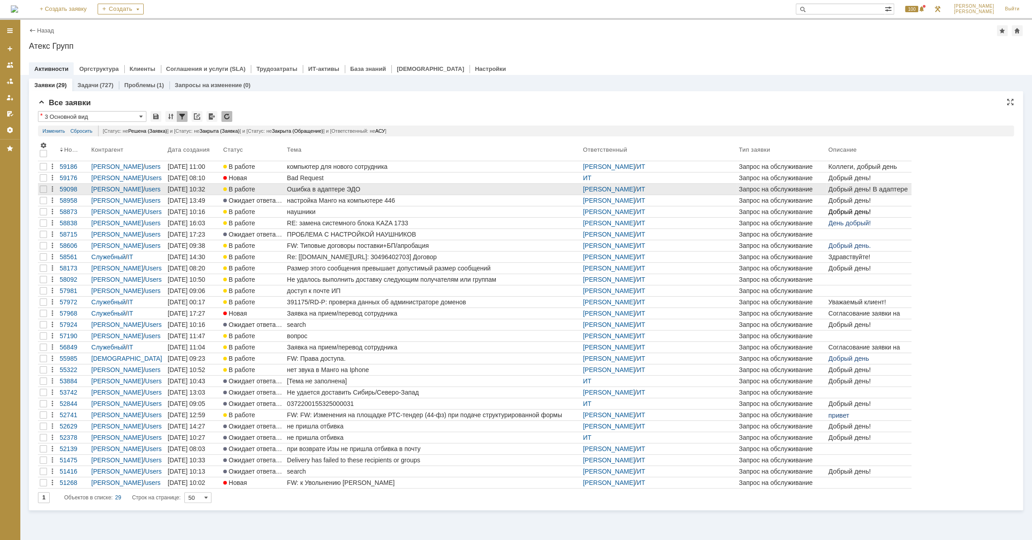
click at [332, 191] on div "Ошибка в адаптере ЭДО" at bounding box center [433, 189] width 292 height 7
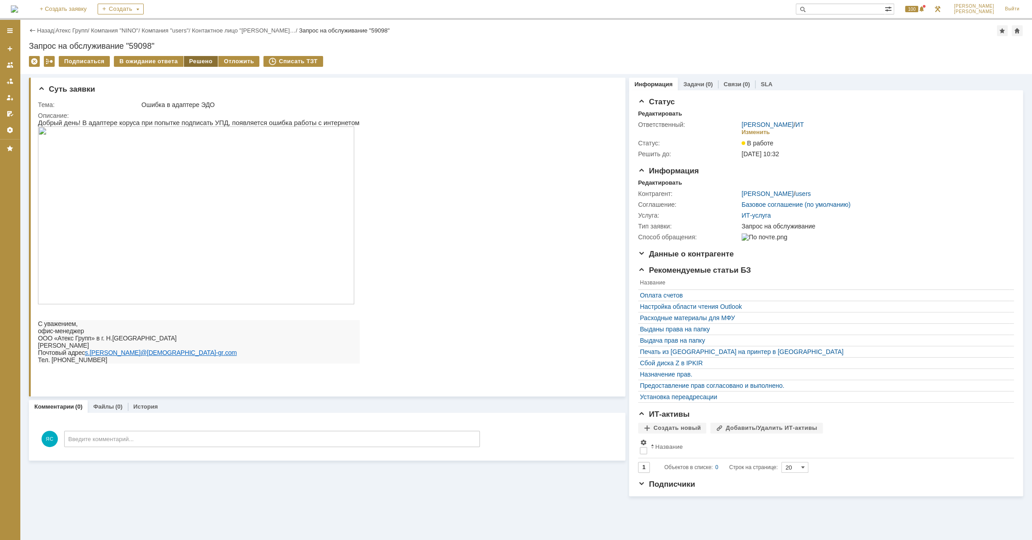
click at [194, 60] on div "Решено" at bounding box center [201, 61] width 34 height 11
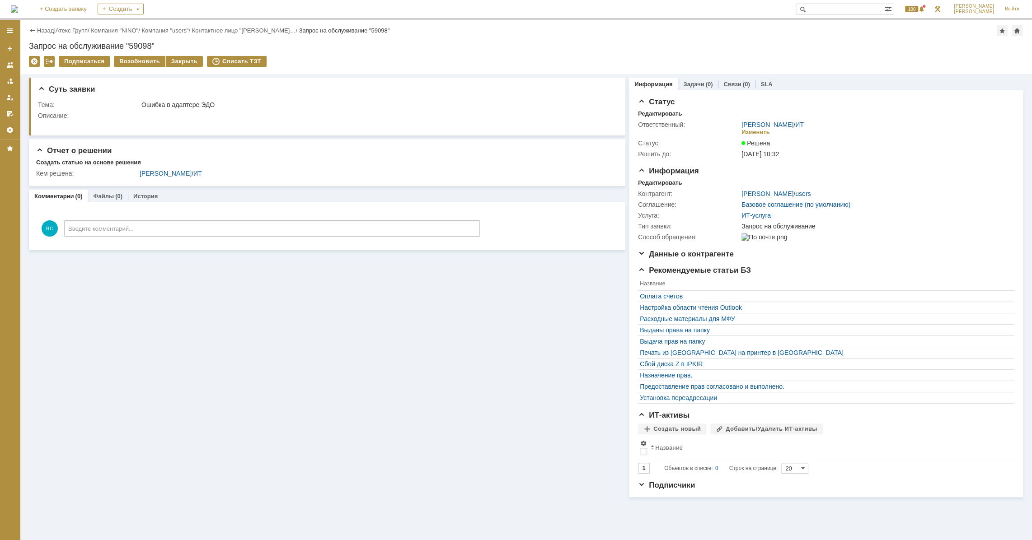
click at [79, 34] on div "Назад | Атекс Групп / Компания "NINO" / Компания "users" / Контактное лицо "[PE…" at bounding box center [526, 30] width 994 height 11
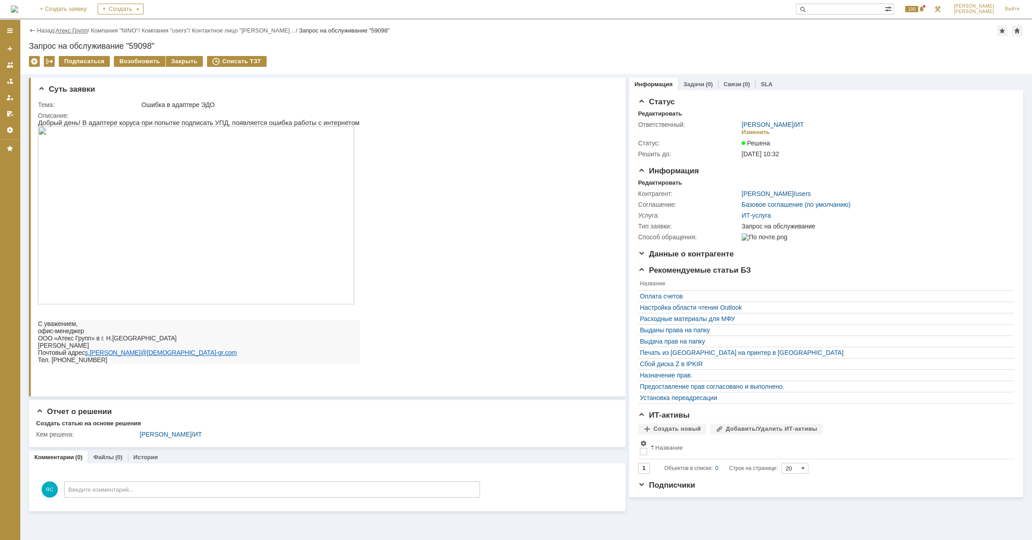
click at [79, 33] on link "Атекс Групп" at bounding box center [72, 30] width 32 height 7
